Goal: Navigation & Orientation: Find specific page/section

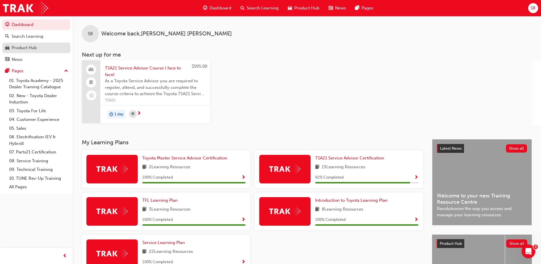
click at [37, 48] on div "Product Hub" at bounding box center [24, 48] width 25 height 7
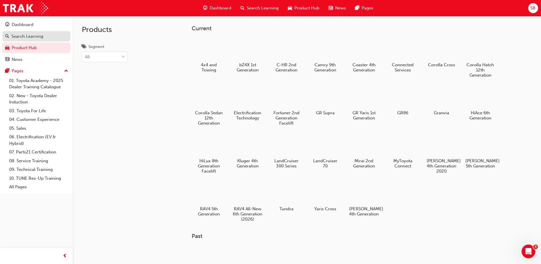
click at [43, 37] on div "Search Learning" at bounding box center [36, 36] width 62 height 7
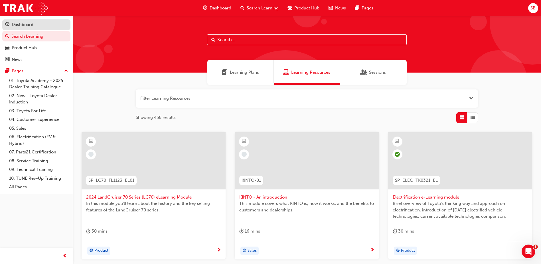
click at [43, 27] on div "Dashboard" at bounding box center [36, 24] width 62 height 7
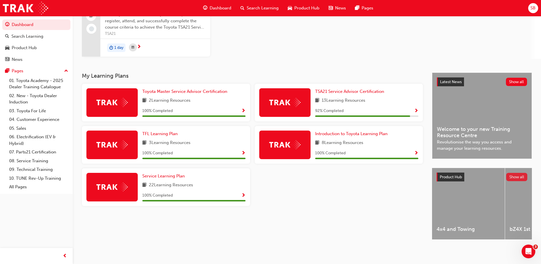
click at [522, 176] on button "Show all" at bounding box center [516, 177] width 21 height 8
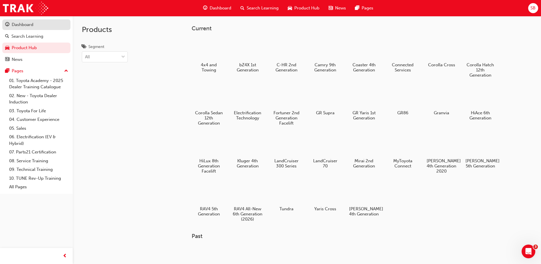
click at [52, 24] on div "Dashboard" at bounding box center [36, 24] width 62 height 7
